Goal: Navigation & Orientation: Find specific page/section

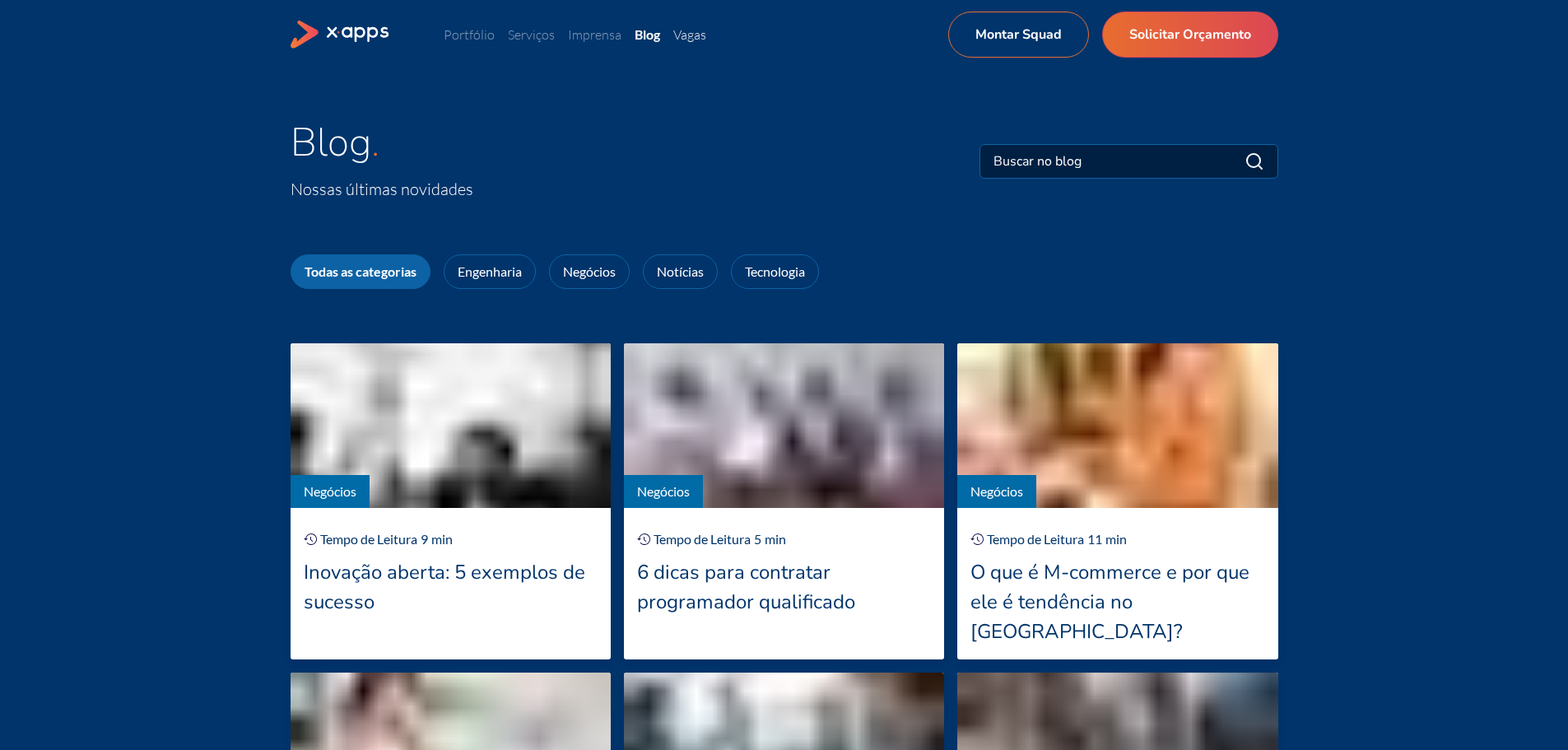
click at [702, 42] on link "Vagas" at bounding box center [689, 35] width 33 height 17
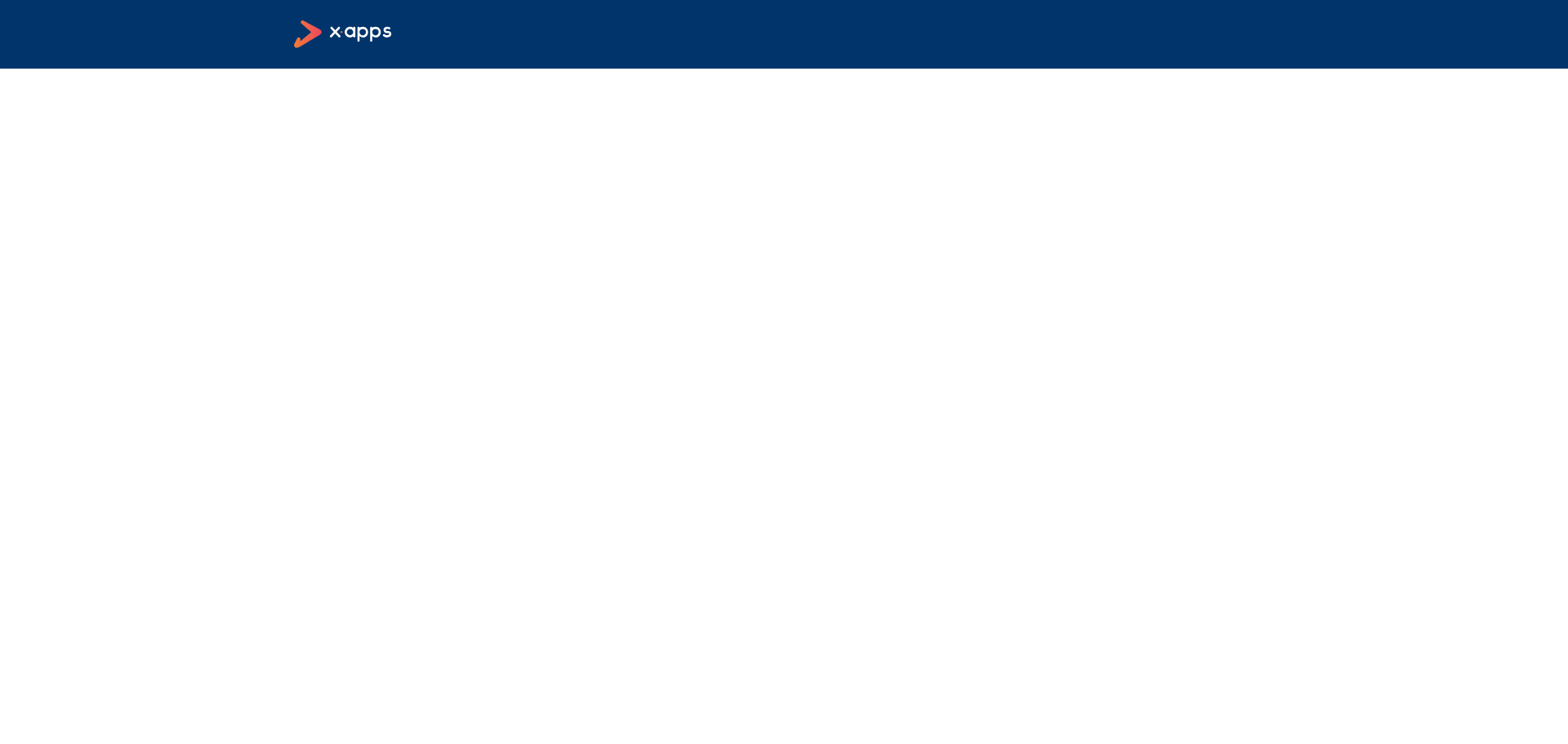
click at [355, 29] on icon at bounding box center [362, 34] width 63 height 16
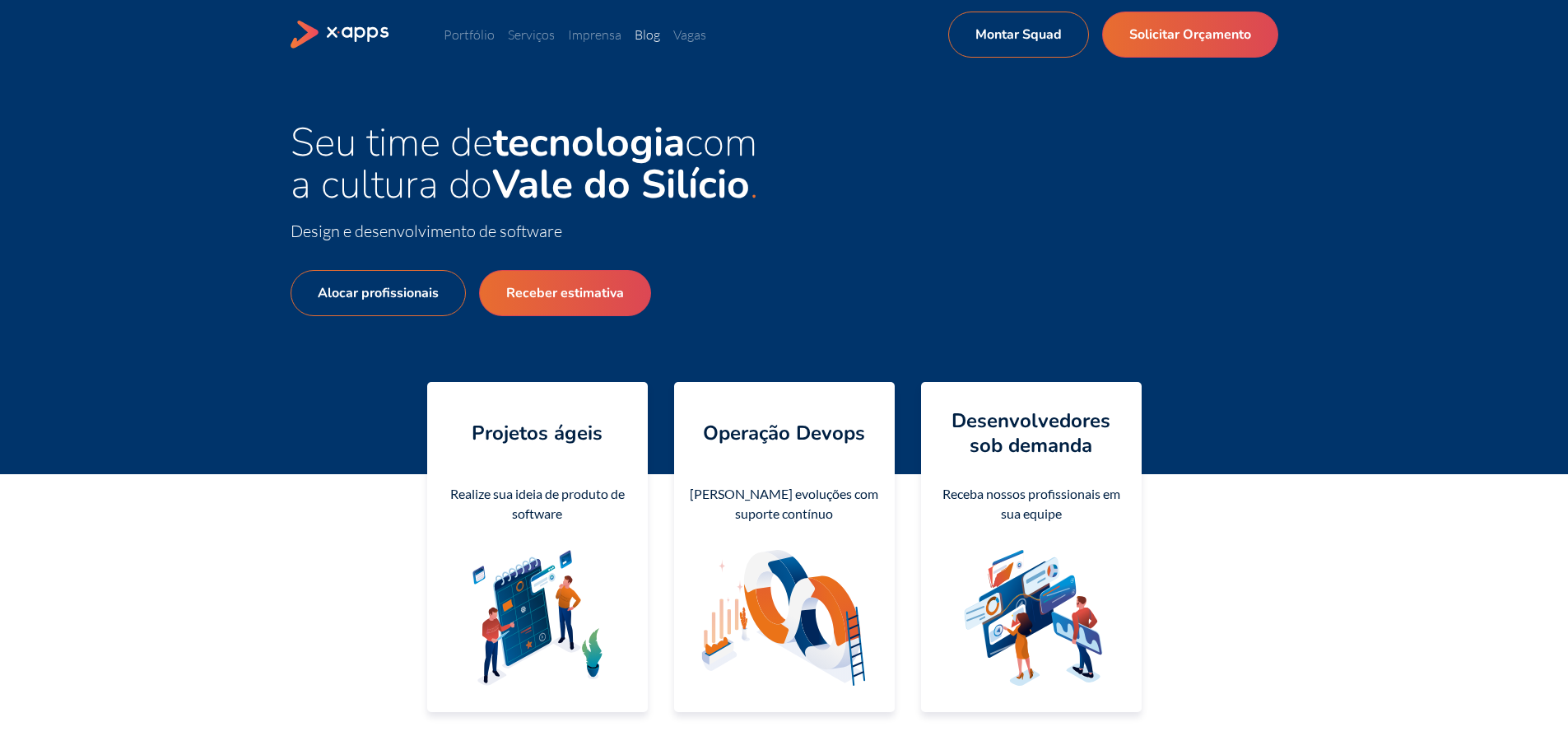
click at [640, 37] on link "Blog" at bounding box center [647, 35] width 26 height 17
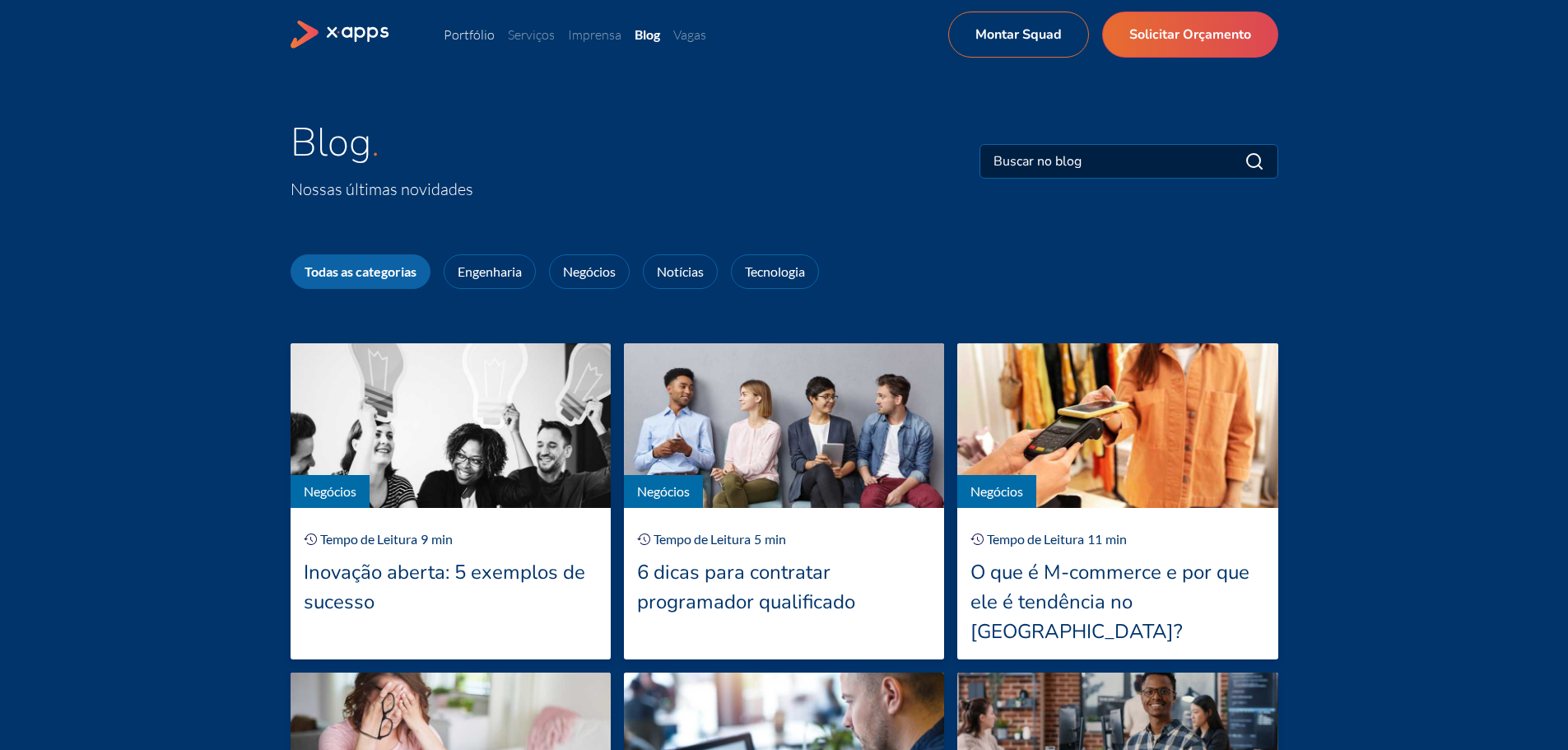
click at [489, 34] on link "Portfólio" at bounding box center [469, 35] width 51 height 17
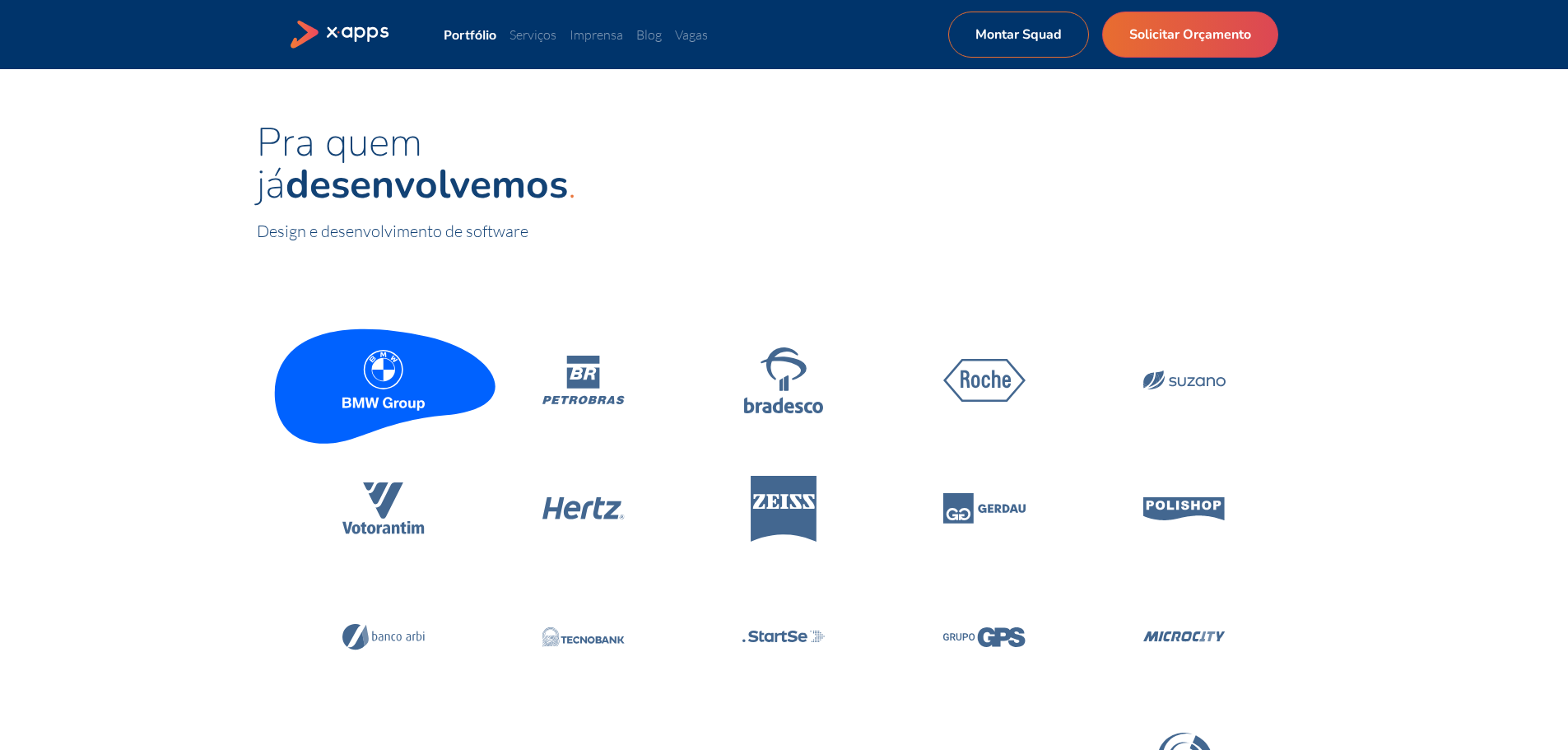
click at [398, 379] on icon at bounding box center [383, 380] width 82 height 61
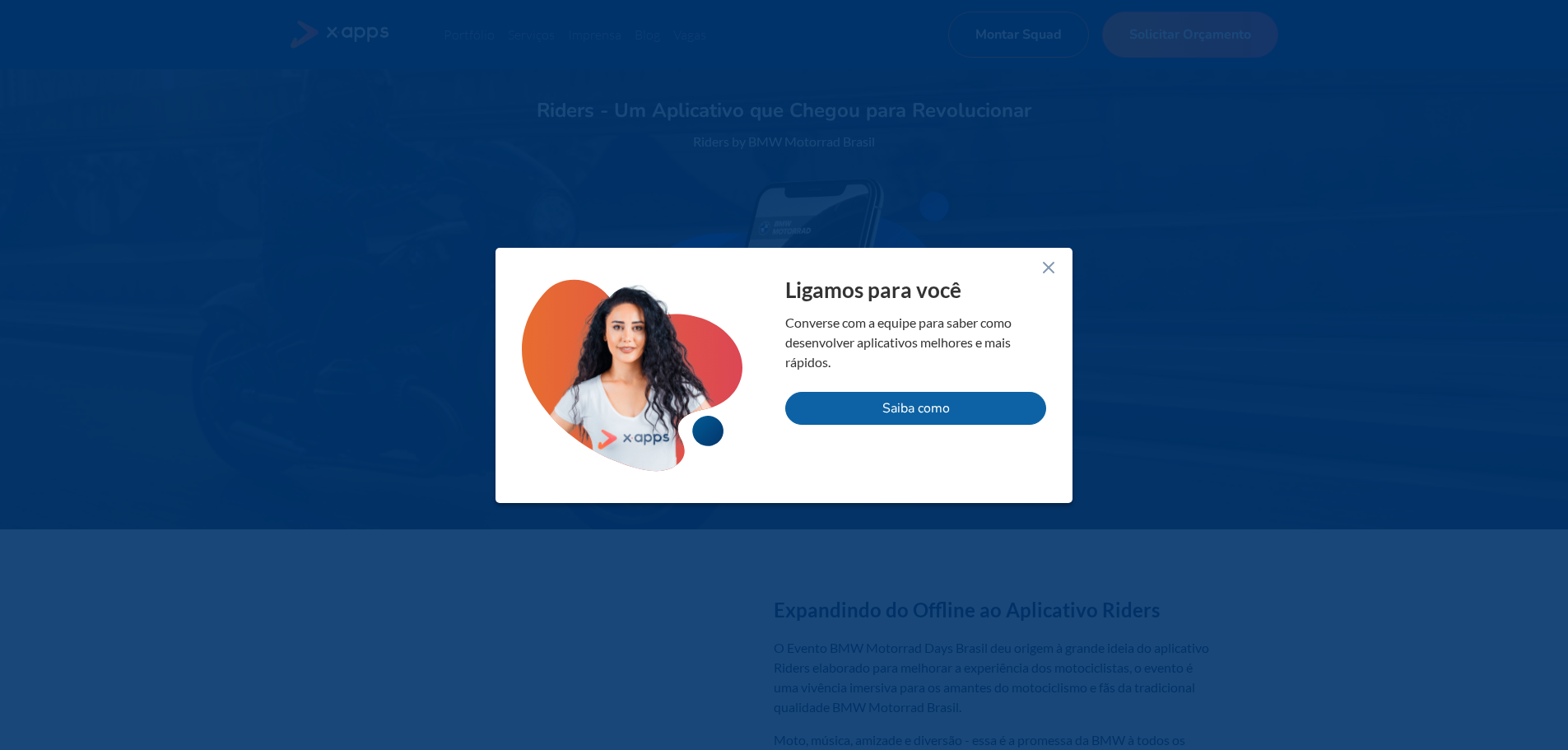
click at [1048, 269] on icon at bounding box center [1048, 268] width 20 height 20
